Goal: Navigation & Orientation: Find specific page/section

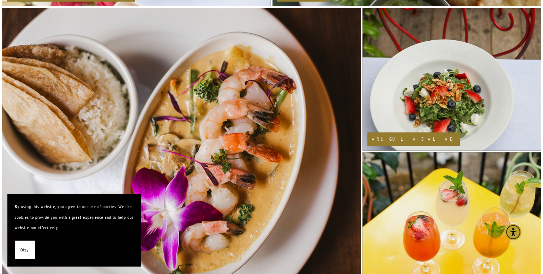
scroll to position [630, 0]
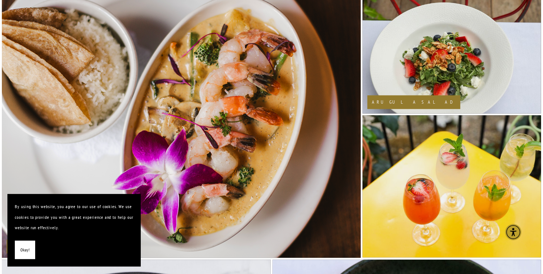
click at [22, 248] on span "Okay!" at bounding box center [24, 250] width 9 height 11
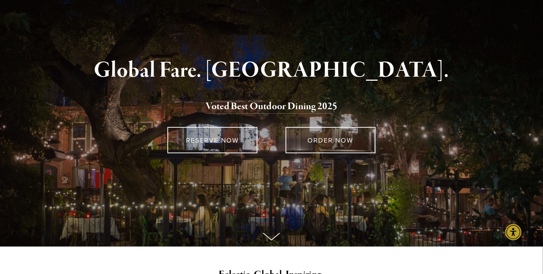
scroll to position [0, 0]
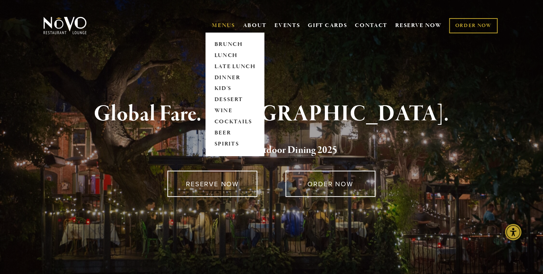
click at [222, 28] on link "MENUS" at bounding box center [223, 25] width 23 height 7
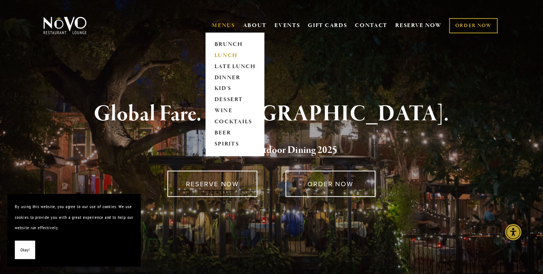
click at [220, 57] on link "LUNCH" at bounding box center [235, 55] width 46 height 11
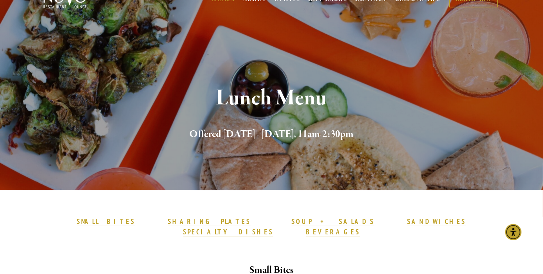
scroll to position [37, 0]
